Goal: Task Accomplishment & Management: Use online tool/utility

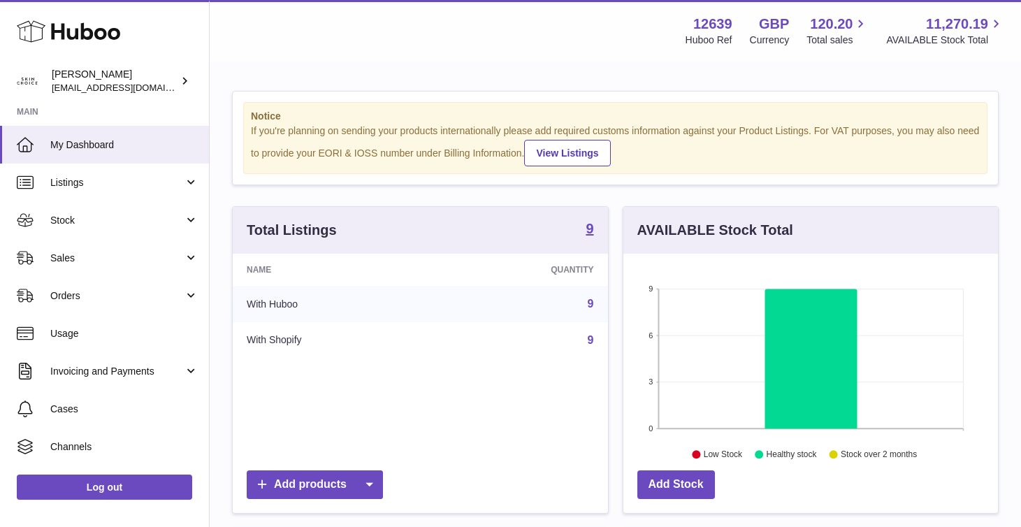
scroll to position [218, 375]
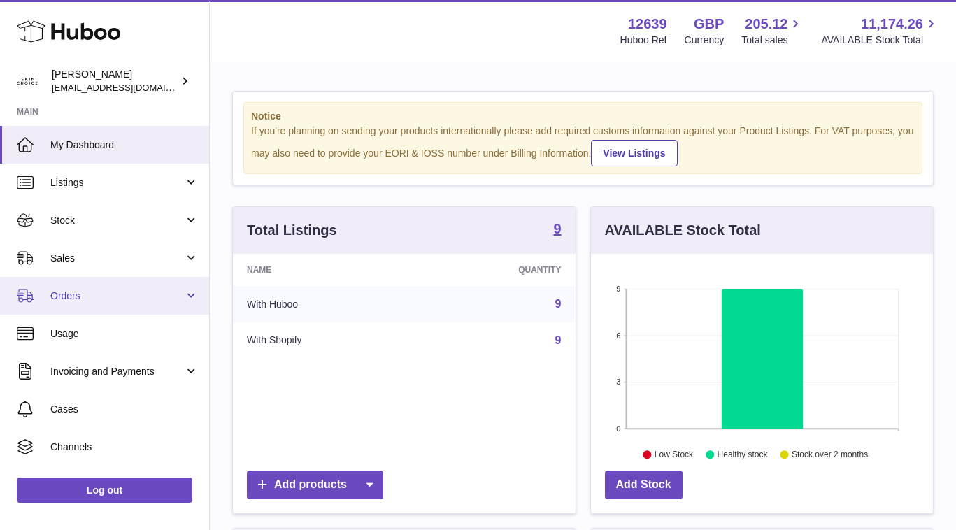
scroll to position [218, 342]
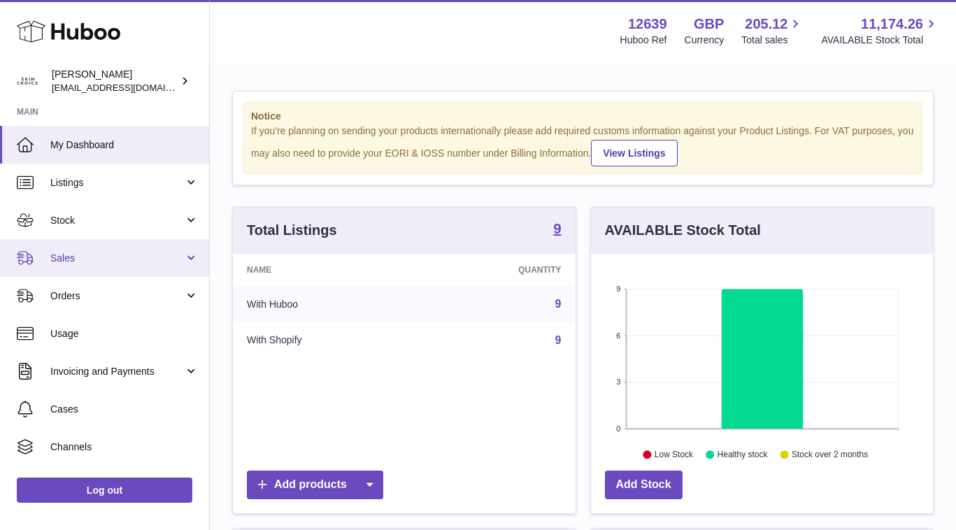
click at [124, 250] on link "Sales" at bounding box center [104, 258] width 209 height 38
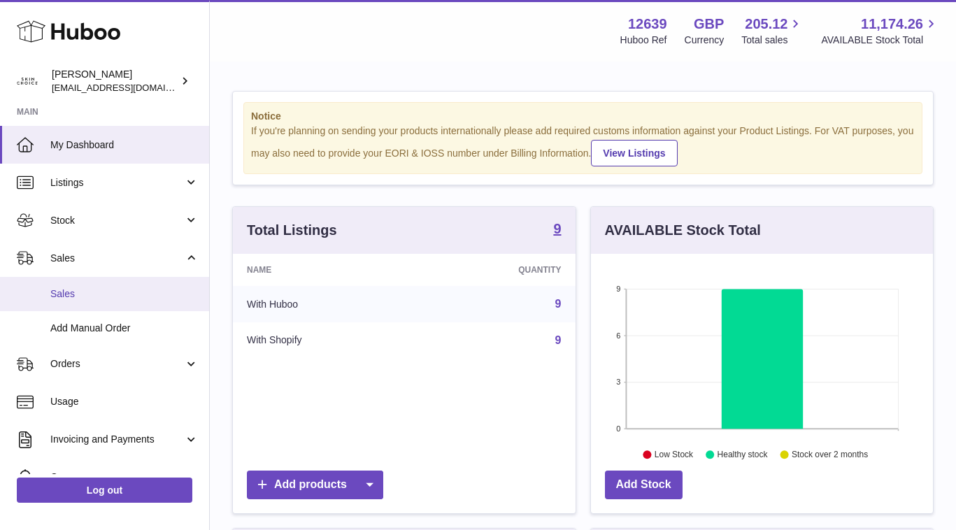
click at [106, 287] on span "Sales" at bounding box center [124, 293] width 148 height 13
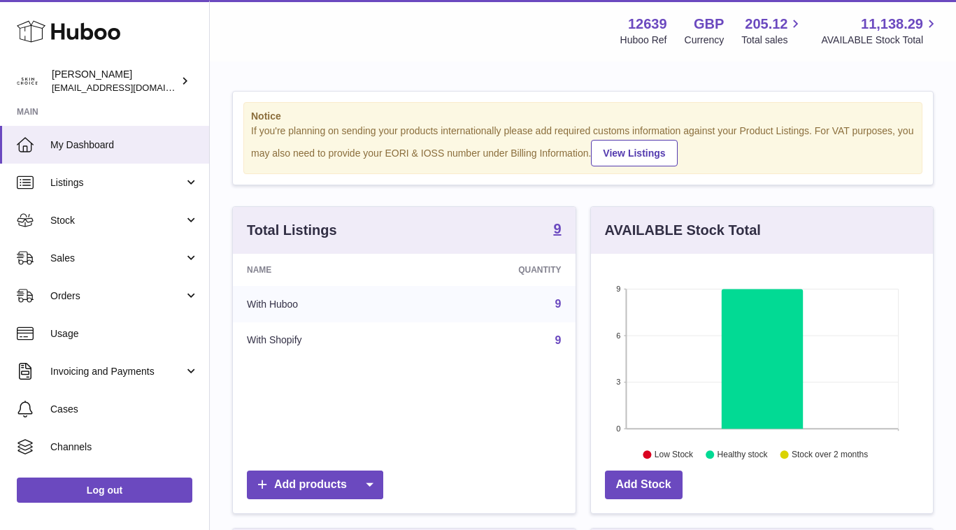
scroll to position [218, 342]
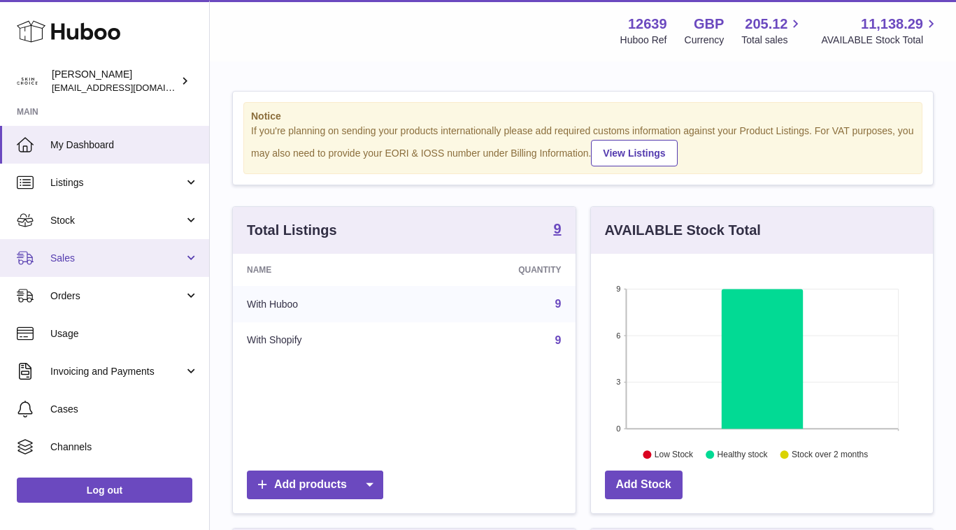
click at [111, 267] on link "Sales" at bounding box center [104, 258] width 209 height 38
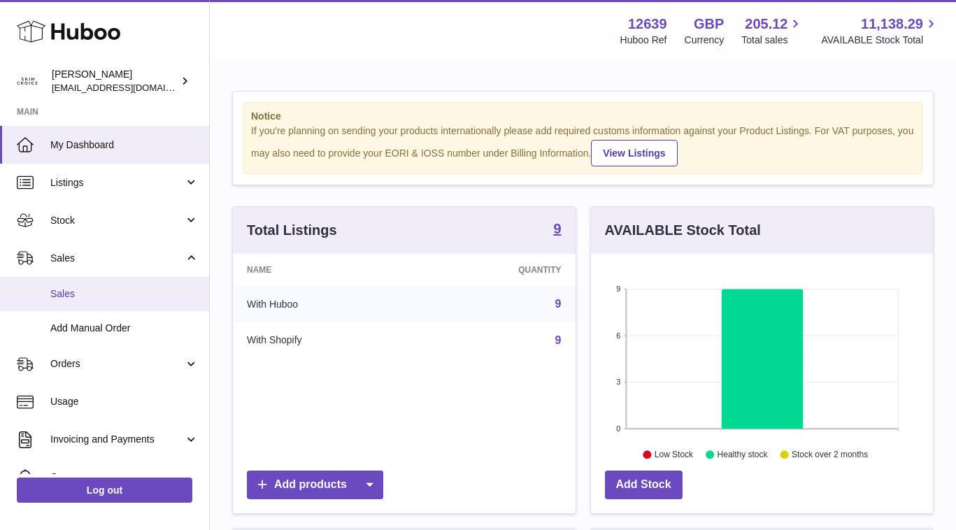
click at [111, 292] on span "Sales" at bounding box center [124, 293] width 148 height 13
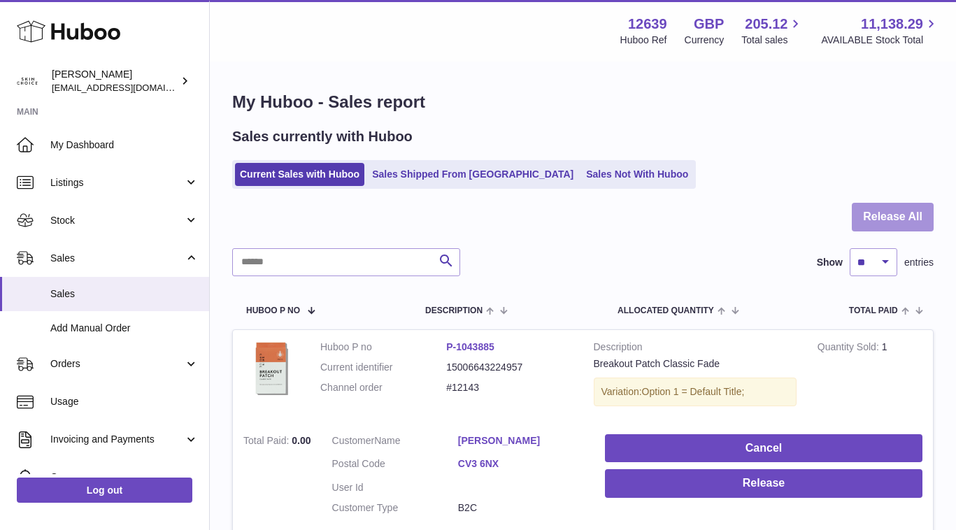
click at [893, 223] on button "Release All" at bounding box center [893, 217] width 82 height 29
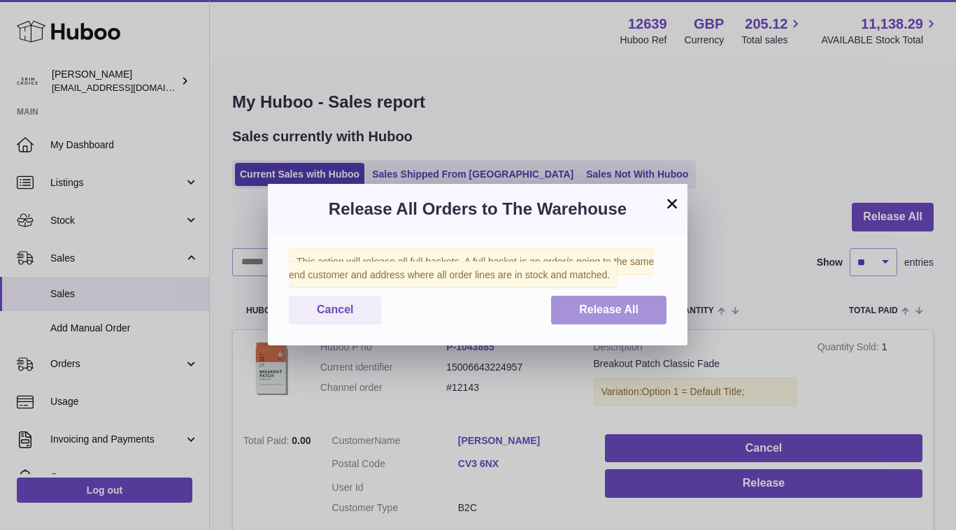
click at [623, 303] on span "Release All" at bounding box center [608, 309] width 59 height 12
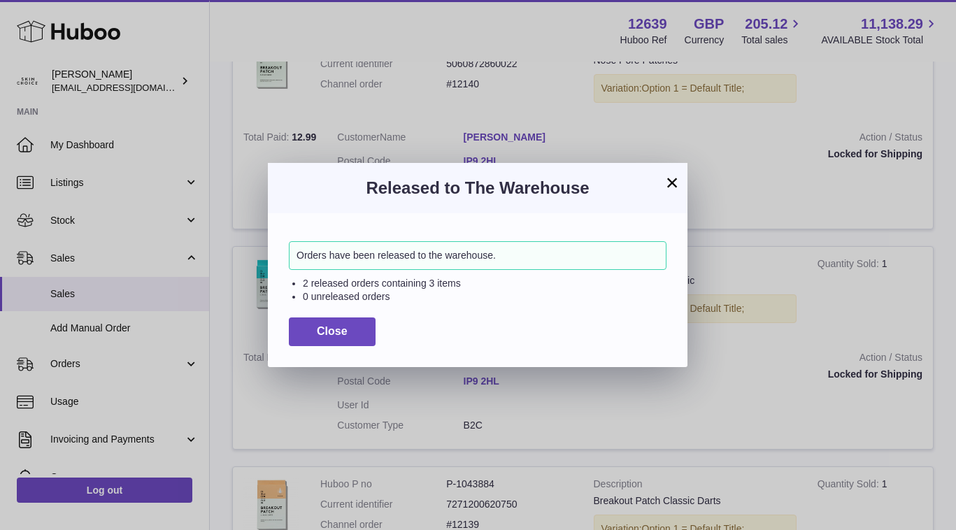
scroll to position [1409, 0]
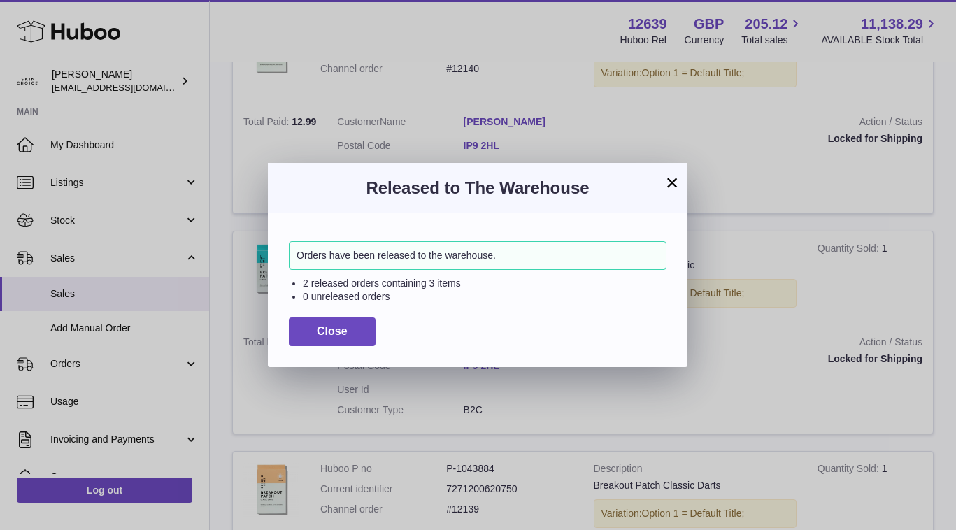
click at [666, 185] on button "×" at bounding box center [671, 182] width 17 height 17
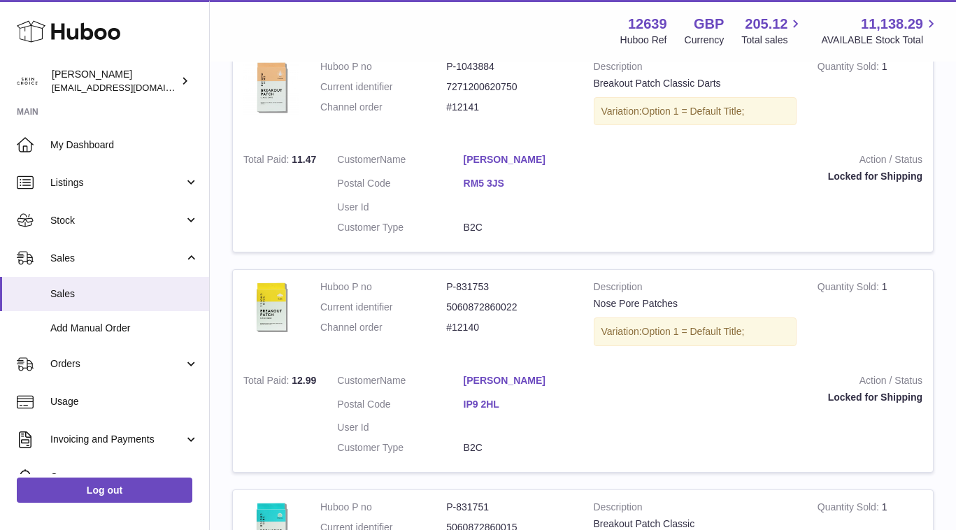
scroll to position [1165, 0]
